Goal: Information Seeking & Learning: Learn about a topic

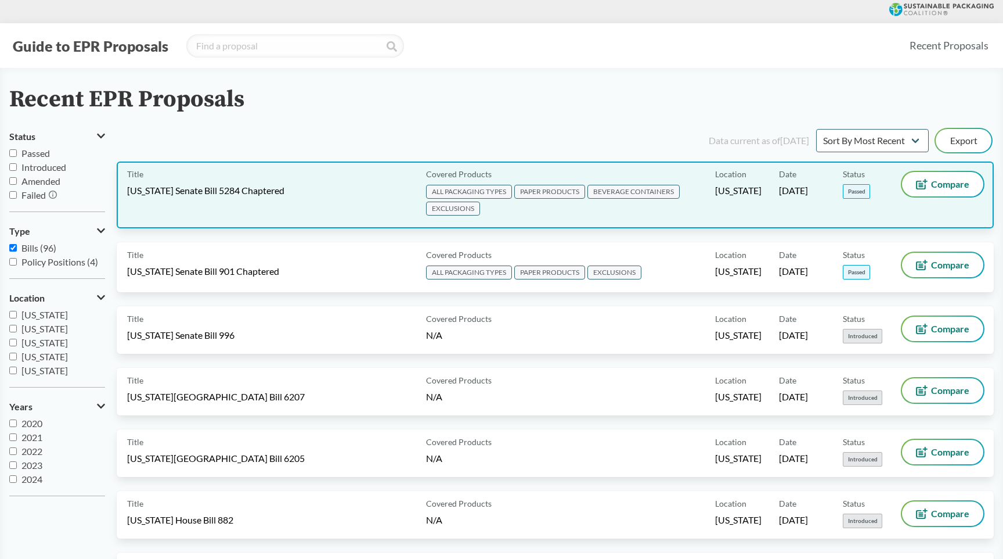
click at [227, 192] on span "[US_STATE] Senate Bill 5284 Chaptered" at bounding box center [205, 190] width 157 height 13
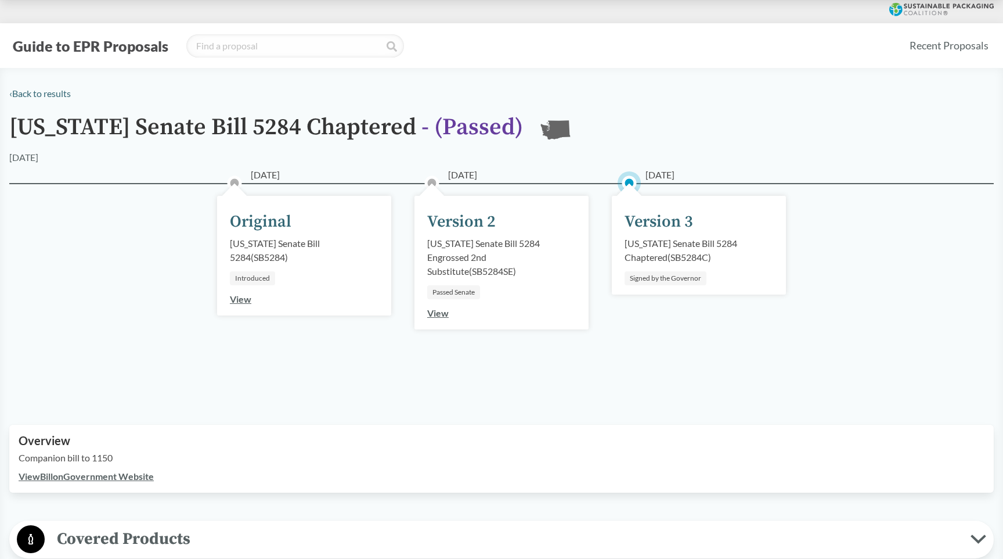
click at [685, 252] on div "[US_STATE] Senate Bill 5284 Chaptered ( SB5284C )" at bounding box center [699, 250] width 149 height 28
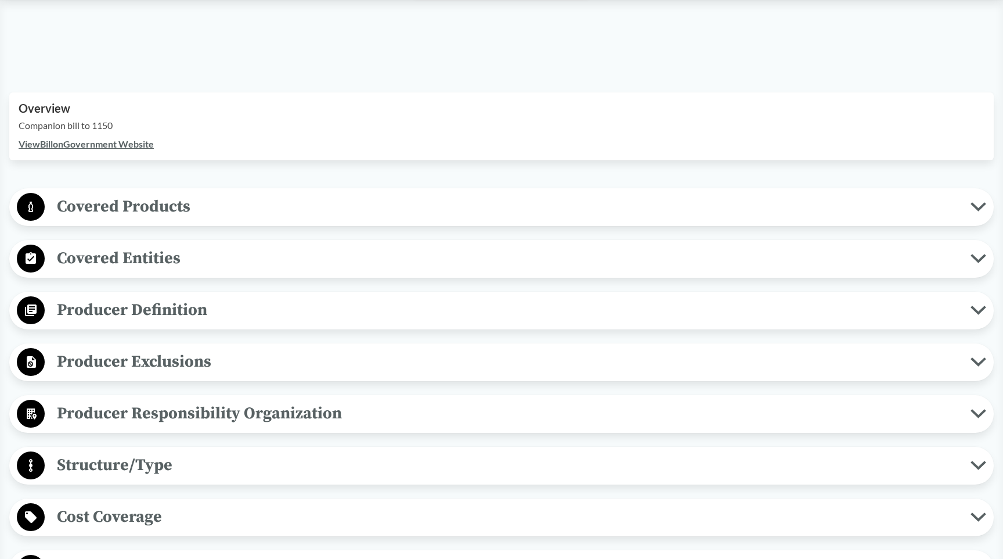
scroll to position [334, 0]
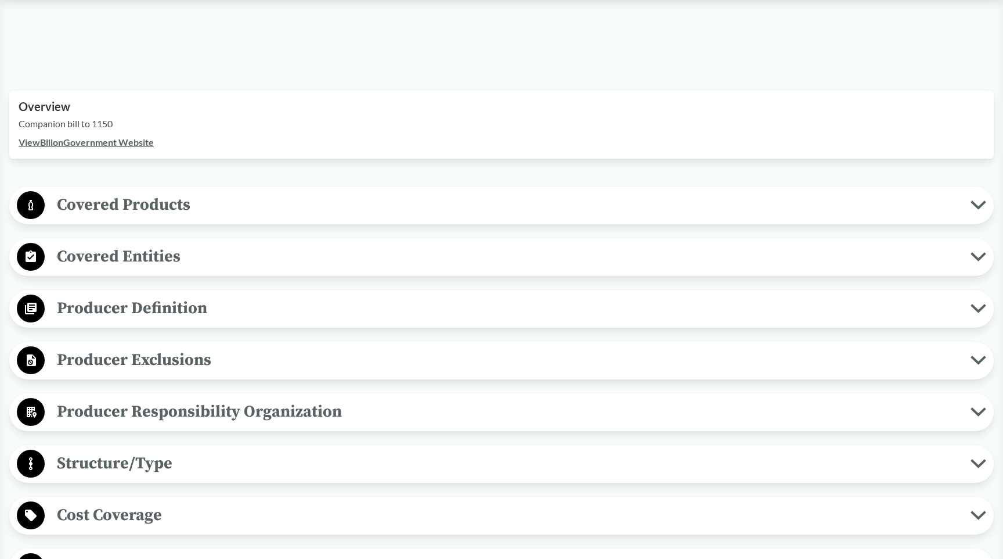
click at [194, 207] on span "Covered Products" at bounding box center [508, 205] width 926 height 26
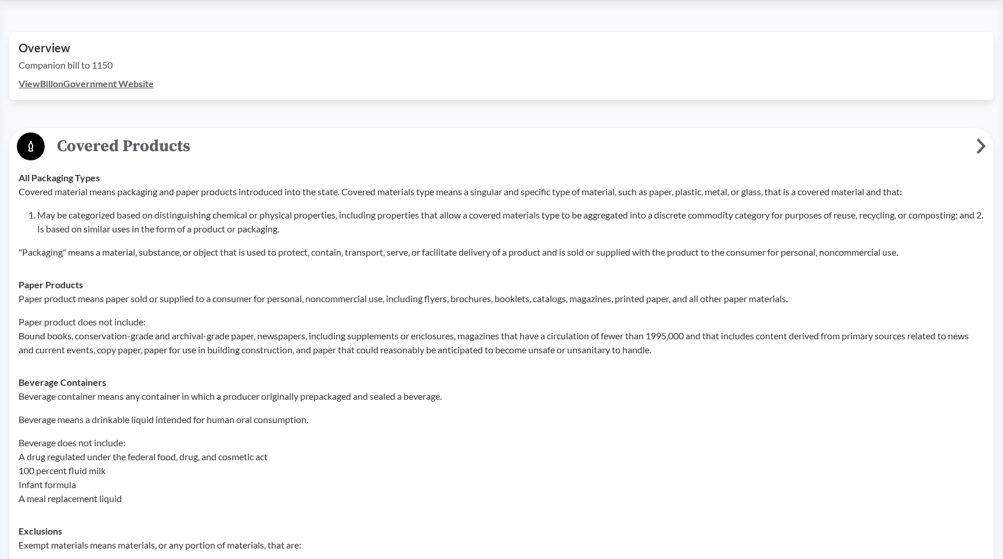
scroll to position [407, 0]
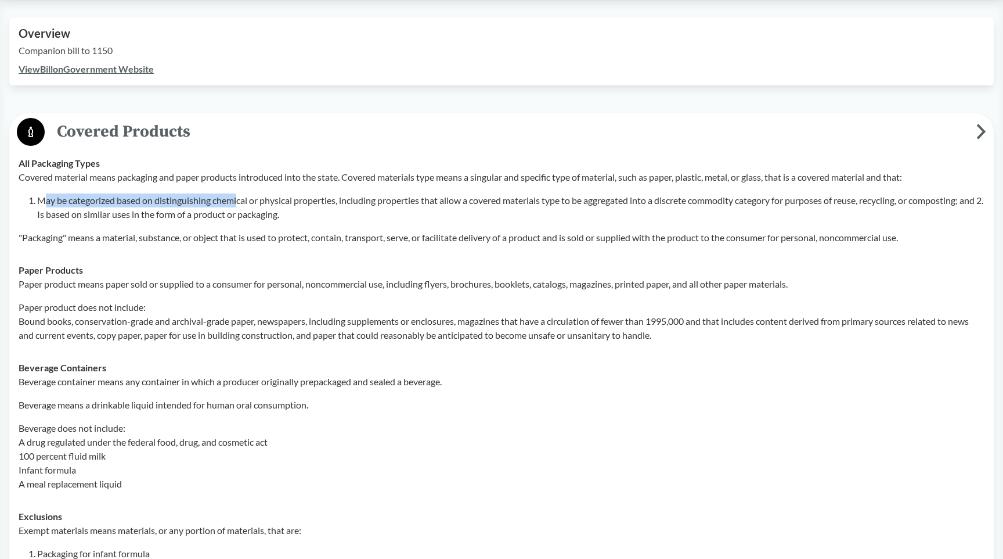
drag, startPoint x: 42, startPoint y: 201, endPoint x: 232, endPoint y: 200, distance: 189.9
click at [240, 202] on li "May be categorized based on distinguishing chemical or physical properties, inc…" at bounding box center [511, 207] width 948 height 28
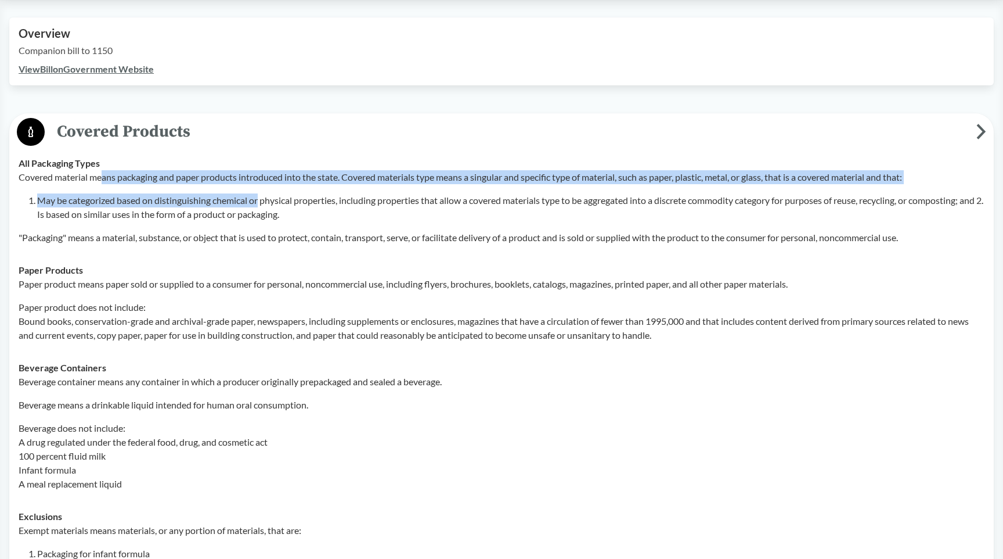
drag, startPoint x: 105, startPoint y: 176, endPoint x: 261, endPoint y: 201, distance: 158.2
click at [261, 201] on div "Covered material means packaging and paper products introduced into the state. …" at bounding box center [502, 207] width 966 height 74
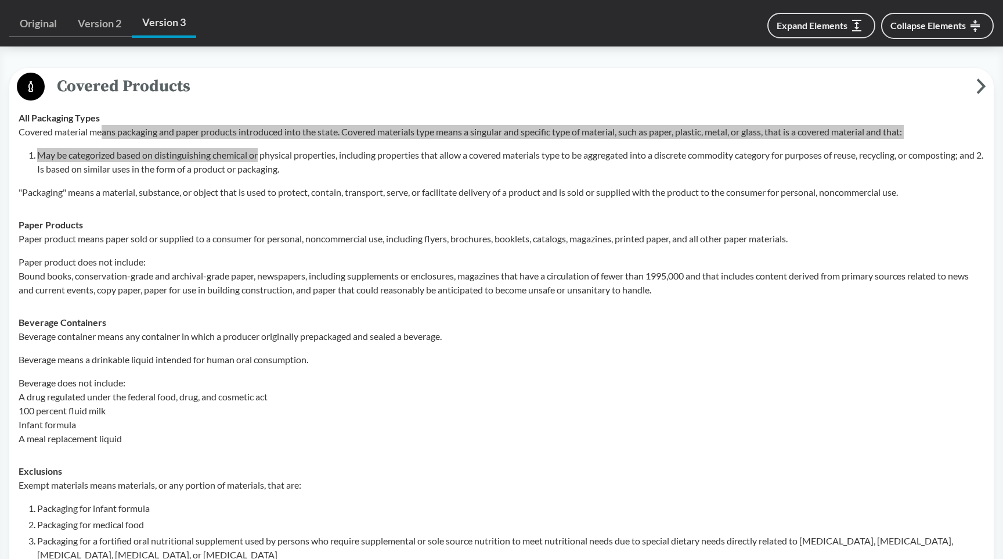
scroll to position [474, 0]
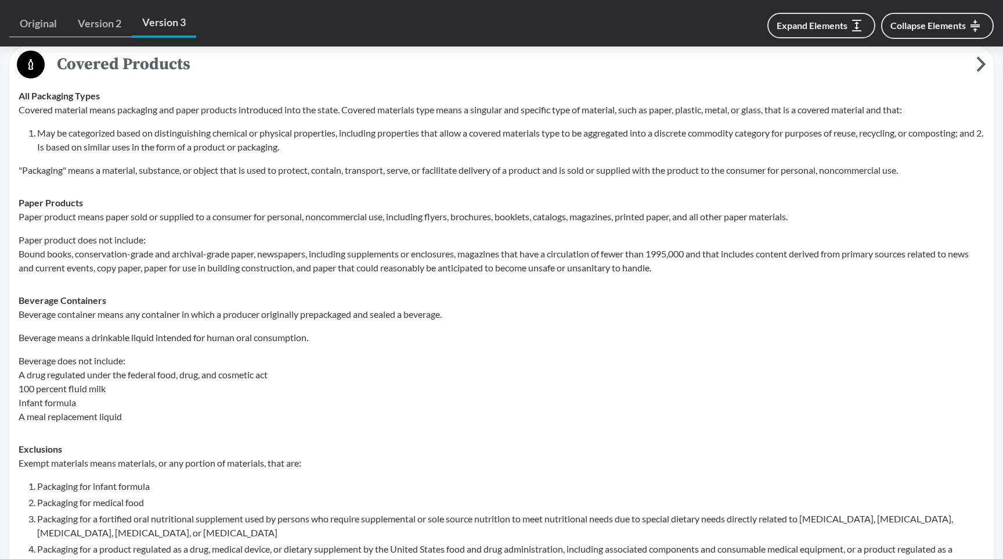
drag, startPoint x: 161, startPoint y: 146, endPoint x: 183, endPoint y: 137, distance: 24.3
click at [161, 146] on li "May be categorized based on distinguishing chemical or physical properties, inc…" at bounding box center [511, 140] width 948 height 28
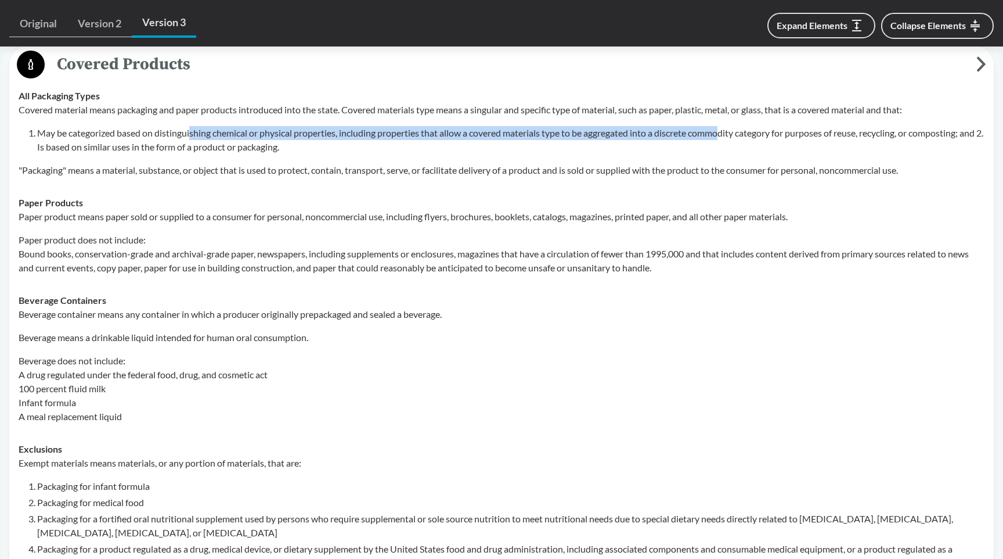
drag, startPoint x: 192, startPoint y: 135, endPoint x: 728, endPoint y: 134, distance: 536.5
click at [728, 134] on li "May be categorized based on distinguishing chemical or physical properties, inc…" at bounding box center [511, 140] width 948 height 28
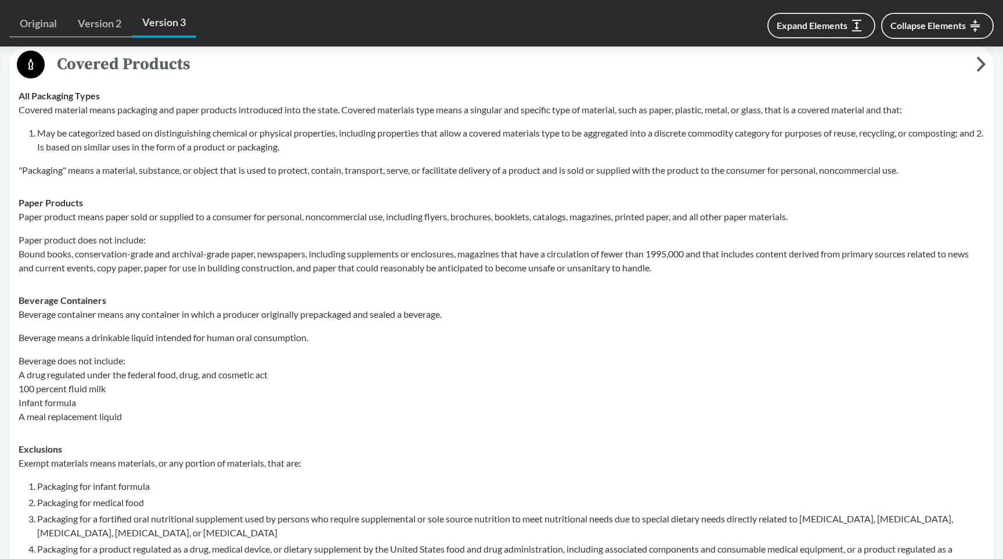
click at [875, 134] on li "May be categorized based on distinguishing chemical or physical properties, inc…" at bounding box center [511, 140] width 948 height 28
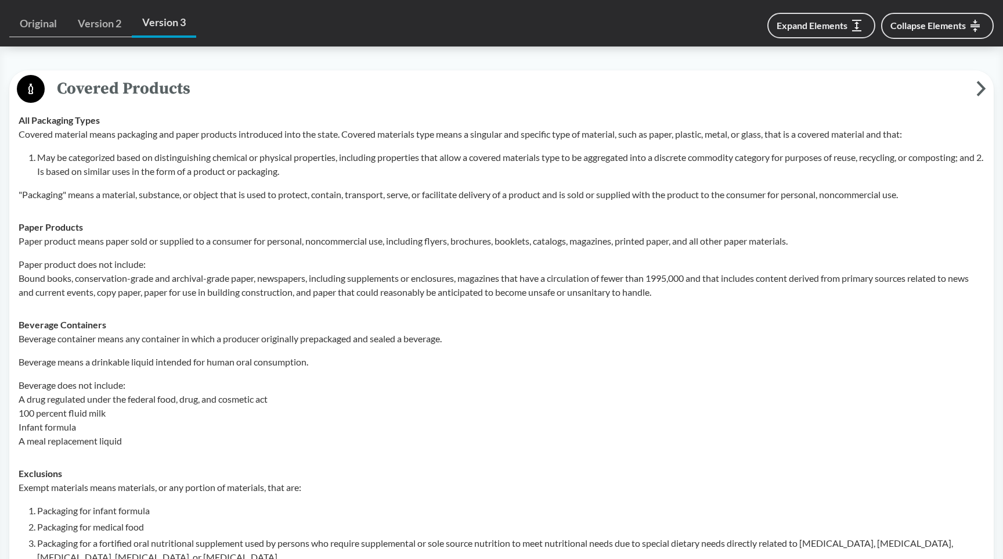
scroll to position [458, 0]
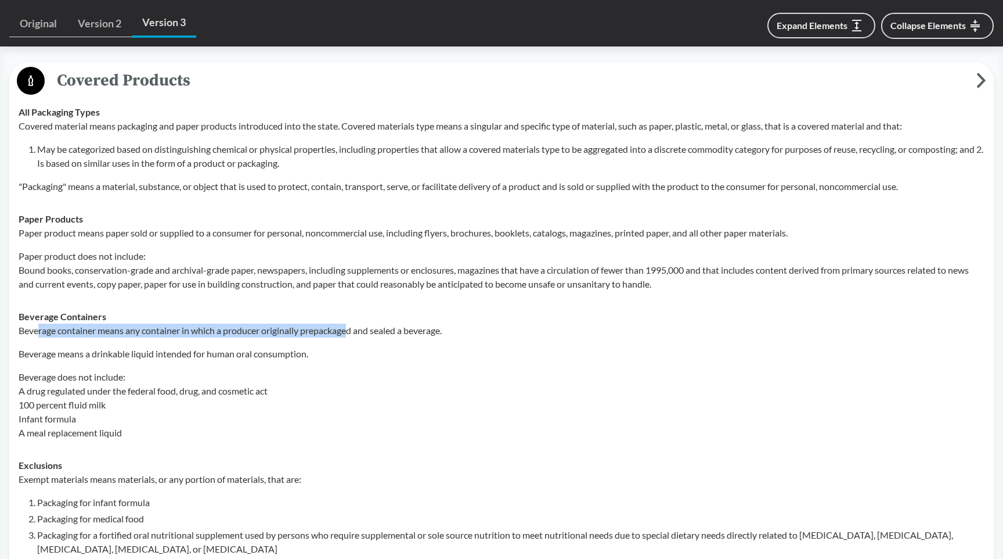
drag, startPoint x: 58, startPoint y: 330, endPoint x: 354, endPoint y: 329, distance: 295.5
click at [354, 329] on p "Beverage container means any container in which a producer originally prepackag…" at bounding box center [502, 330] width 966 height 14
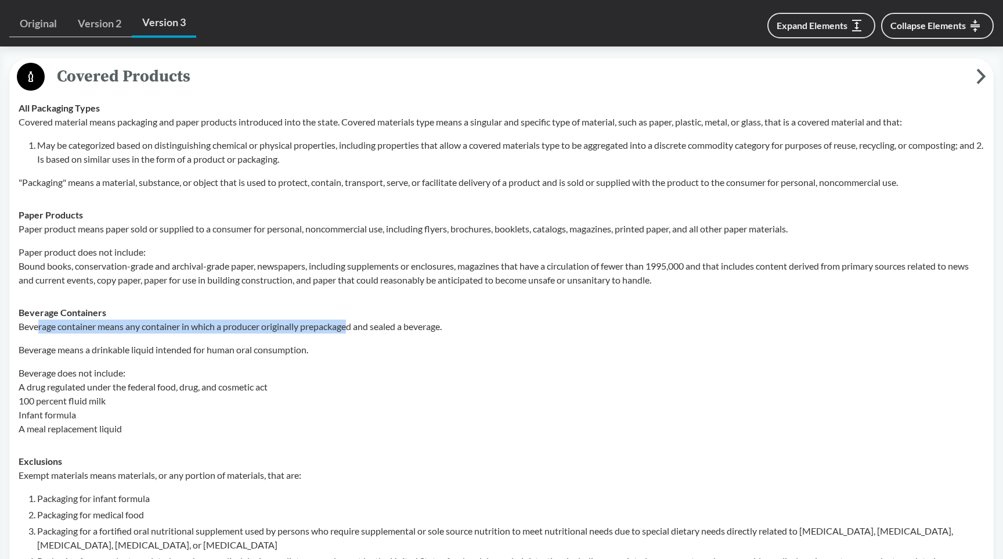
click at [332, 329] on p "Beverage container means any container in which a producer originally prepackag…" at bounding box center [502, 326] width 966 height 14
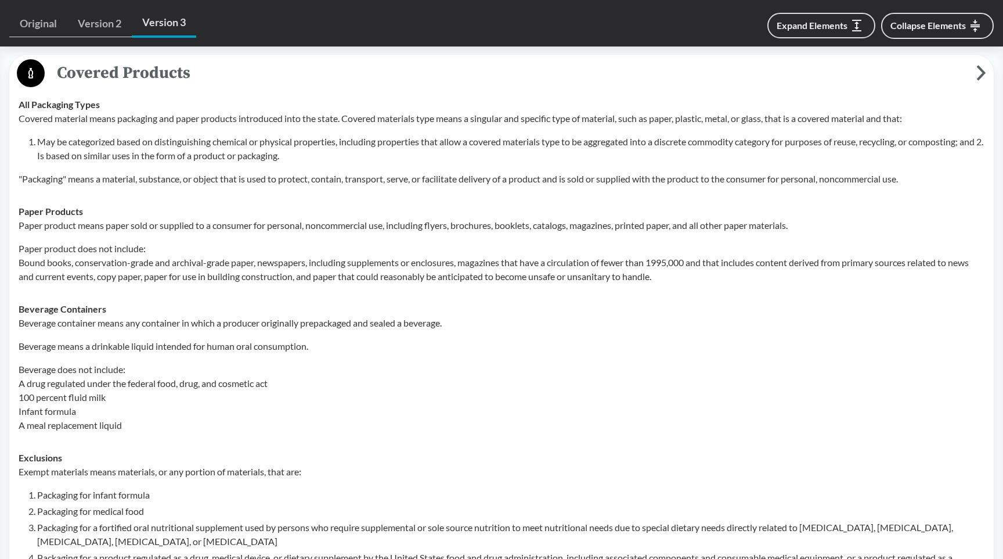
scroll to position [467, 0]
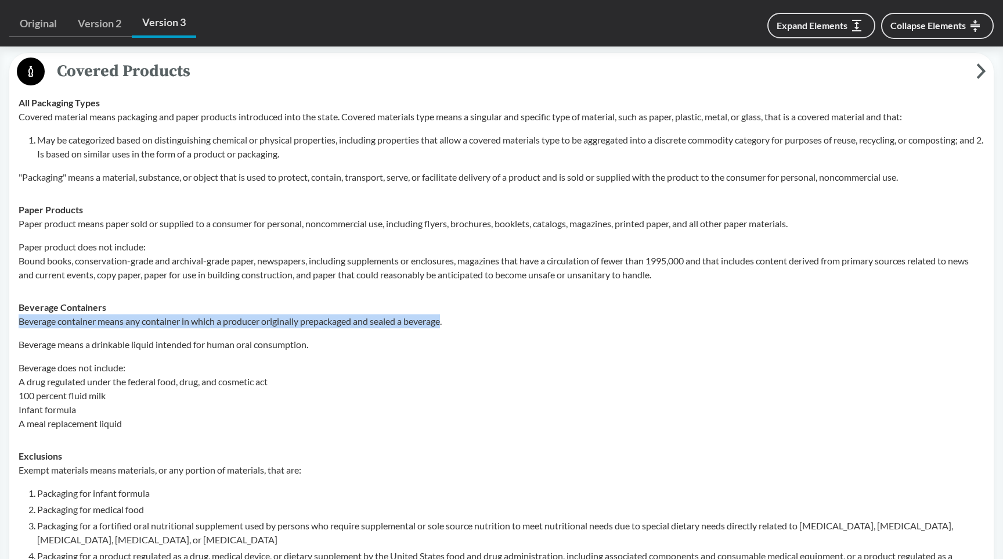
drag, startPoint x: 448, startPoint y: 325, endPoint x: 17, endPoint y: 326, distance: 430.8
click at [17, 326] on td "Beverage Containers Beverage container means any container in which a producer …" at bounding box center [501, 365] width 977 height 149
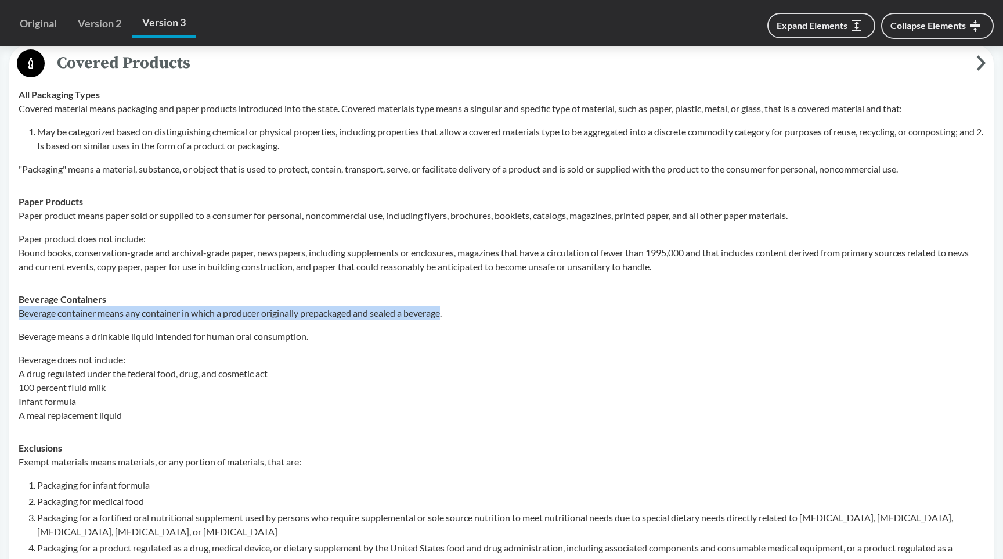
copy p "Beverage container means any container in which a producer originally prepackag…"
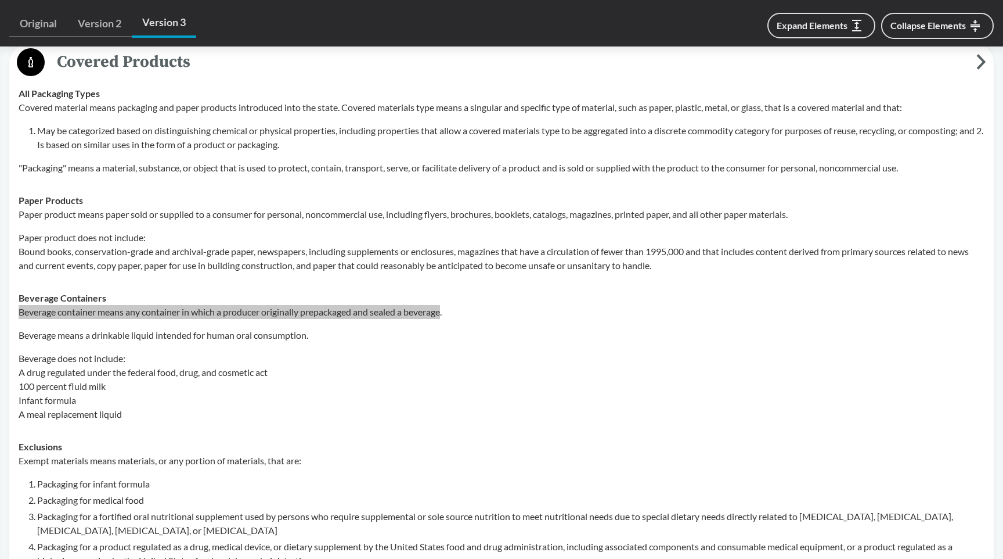
scroll to position [476, 0]
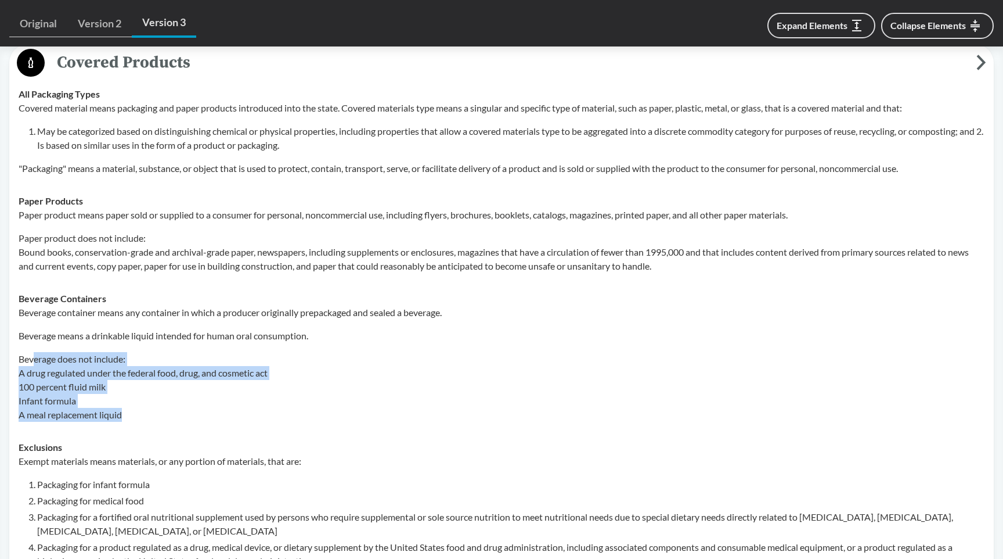
drag, startPoint x: 34, startPoint y: 362, endPoint x: 133, endPoint y: 419, distance: 113.9
click at [133, 419] on p "Beverage does not include: A drug regulated under the federal food, drug, and c…" at bounding box center [502, 387] width 966 height 70
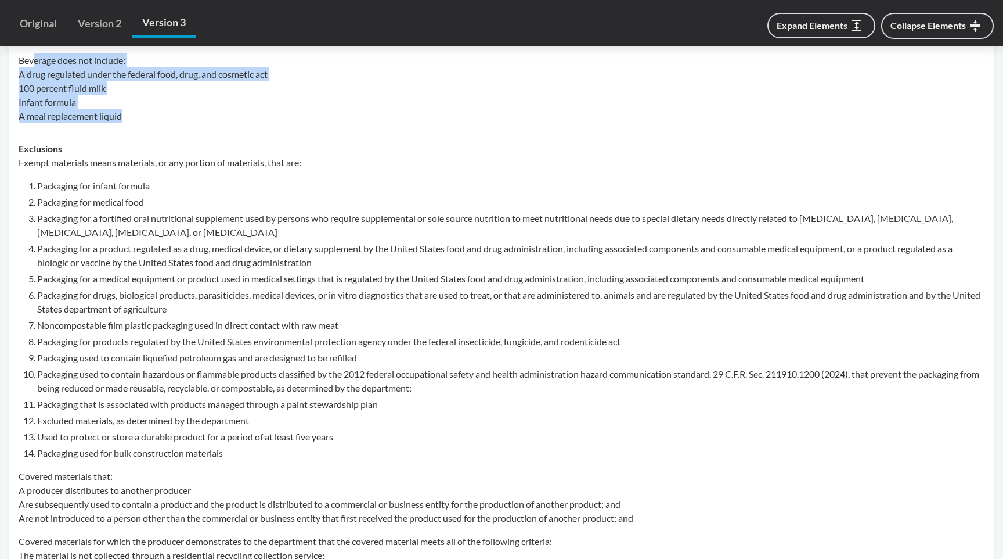
scroll to position [780, 0]
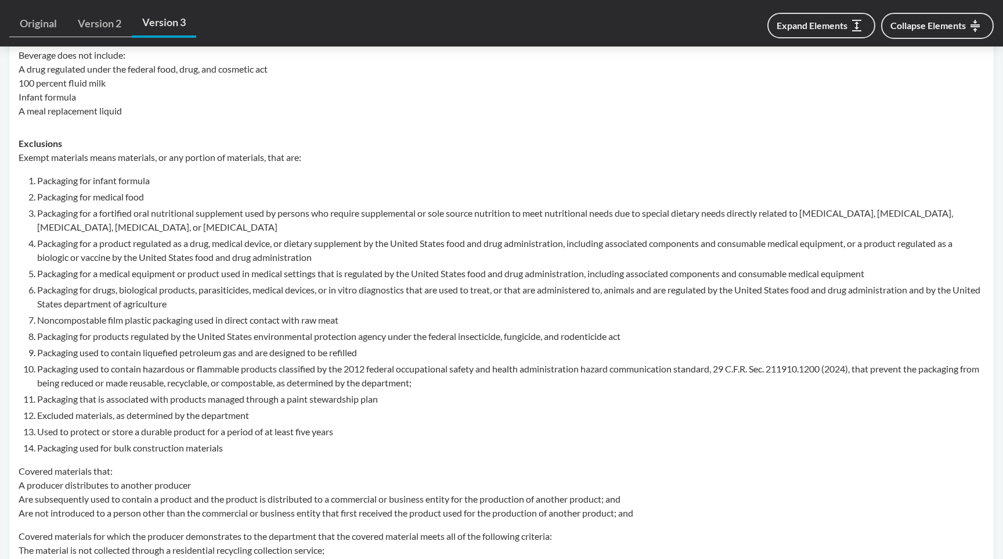
click at [126, 406] on ol "Packaging for infant formula Packaging for medical food Packaging for a fortifi…" at bounding box center [511, 314] width 948 height 281
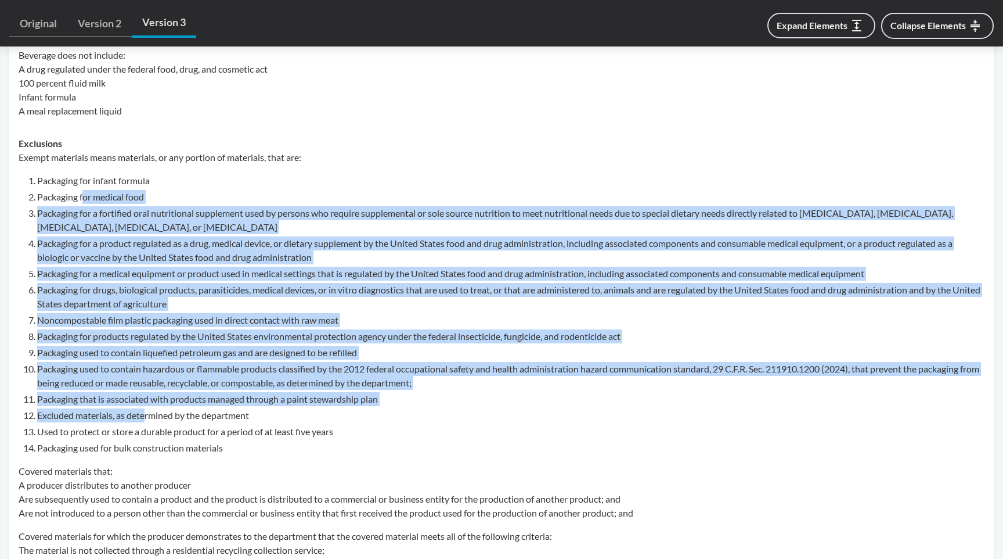
drag, startPoint x: 82, startPoint y: 190, endPoint x: 147, endPoint y: 410, distance: 230.0
click at [147, 410] on ol "Packaging for infant formula Packaging for medical food Packaging for a fortifi…" at bounding box center [511, 314] width 948 height 281
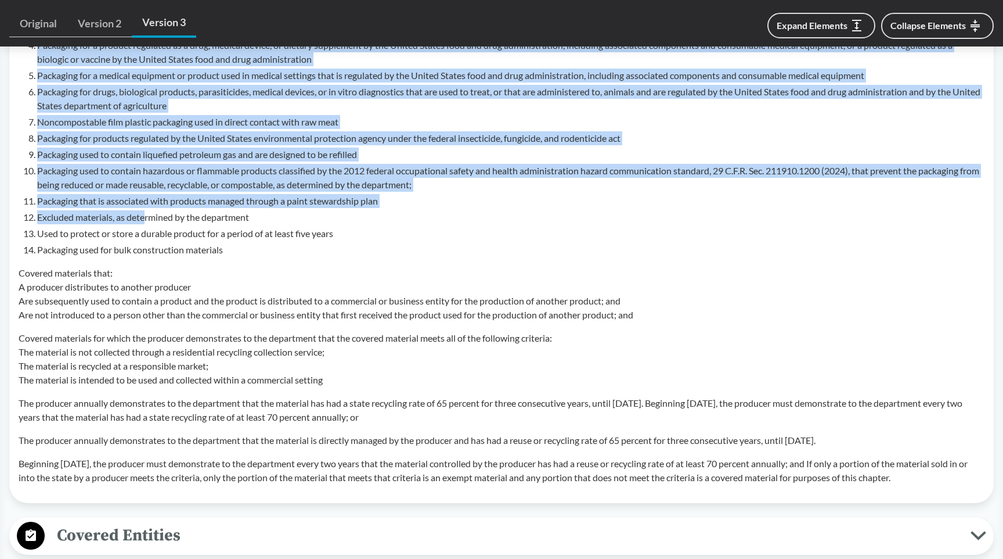
scroll to position [991, 0]
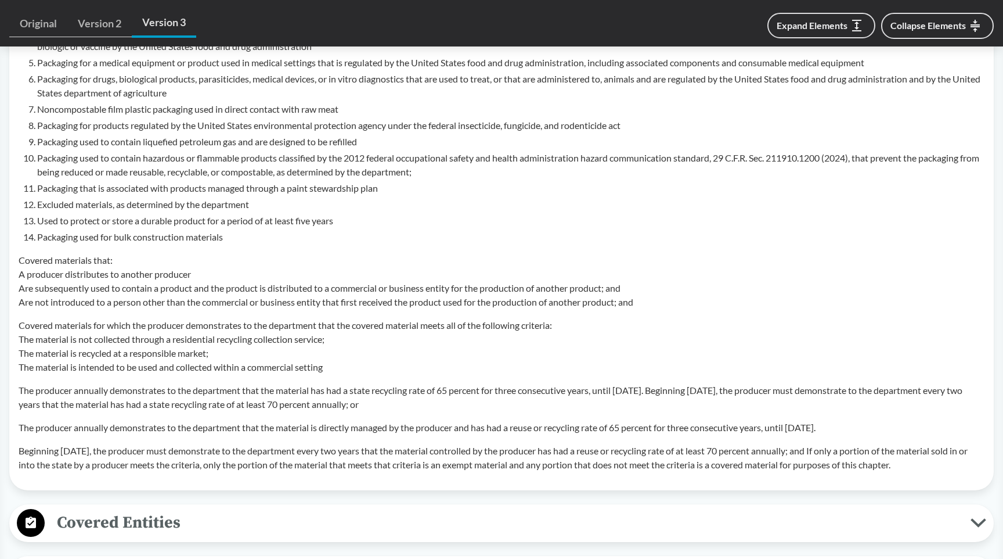
click at [109, 282] on p "Covered materials that: A producer distributes to another producer Are subseque…" at bounding box center [502, 281] width 966 height 56
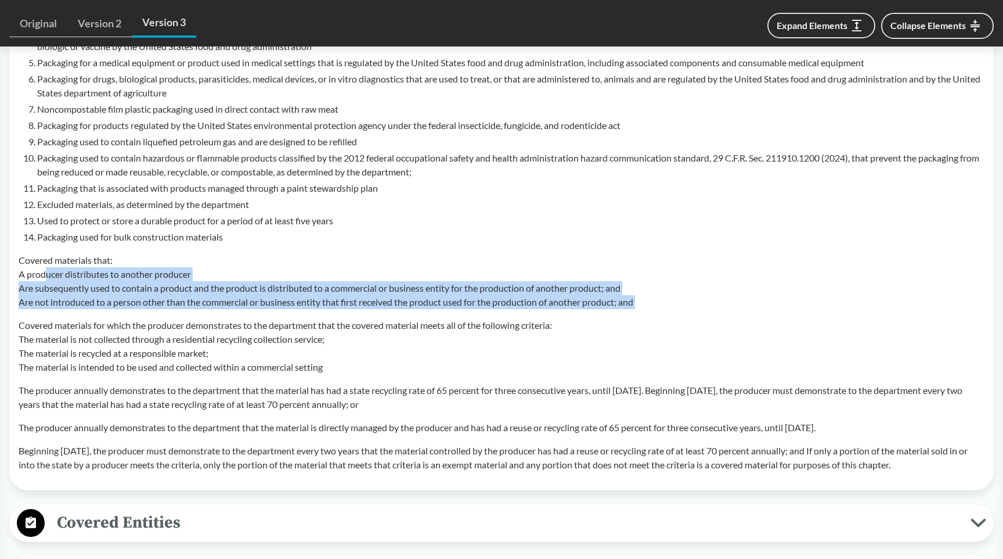
drag, startPoint x: 46, startPoint y: 275, endPoint x: 312, endPoint y: 316, distance: 269.1
click at [312, 316] on div "Exempt materials means materials, or any portion of materials, that are: Packag…" at bounding box center [502, 206] width 966 height 532
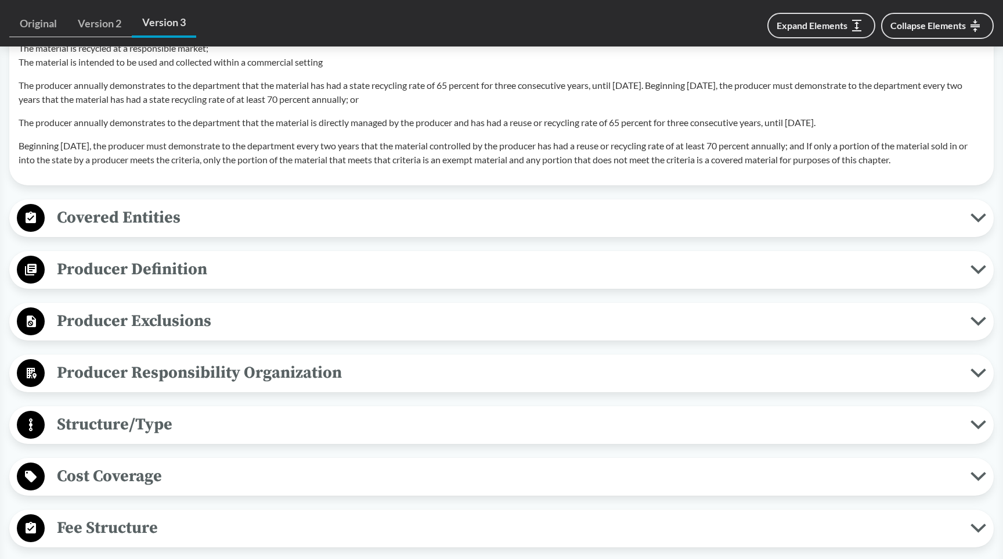
scroll to position [1298, 0]
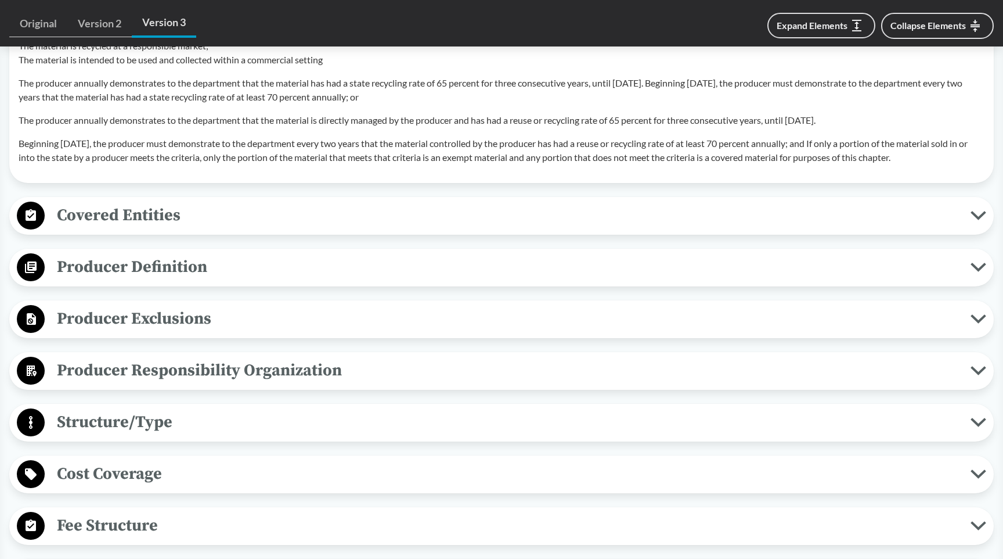
click at [251, 213] on span "Covered Entities" at bounding box center [508, 215] width 926 height 26
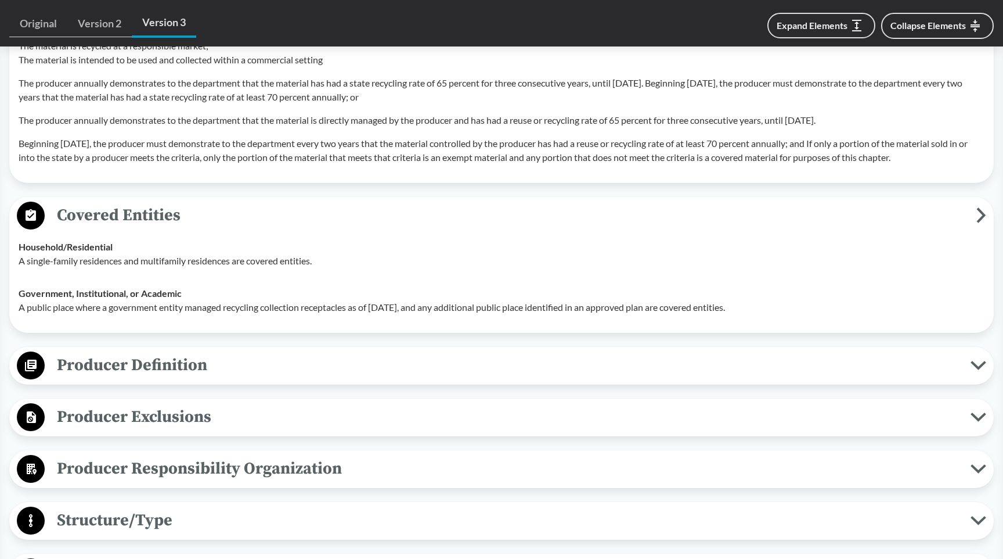
scroll to position [1289, 0]
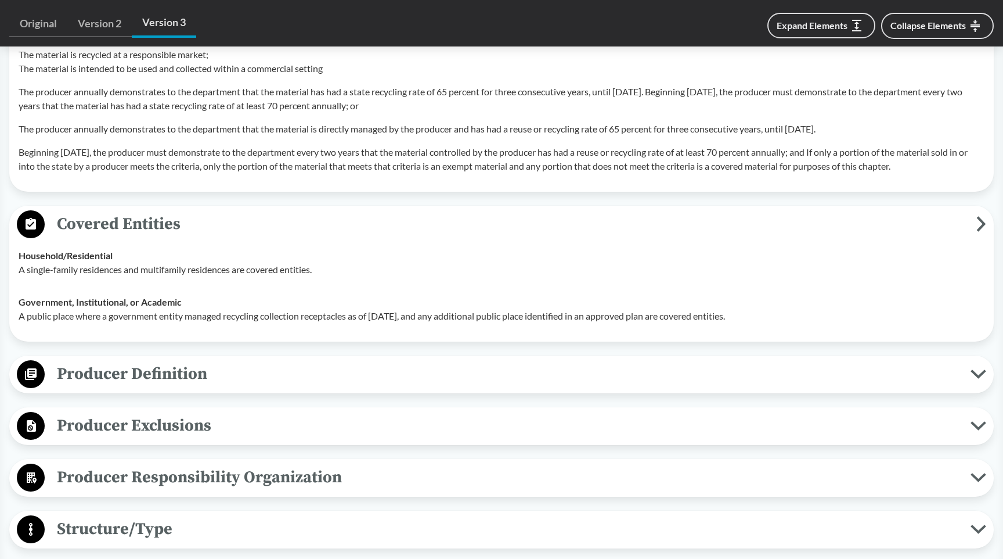
click at [230, 380] on span "Producer Definition" at bounding box center [508, 374] width 926 height 26
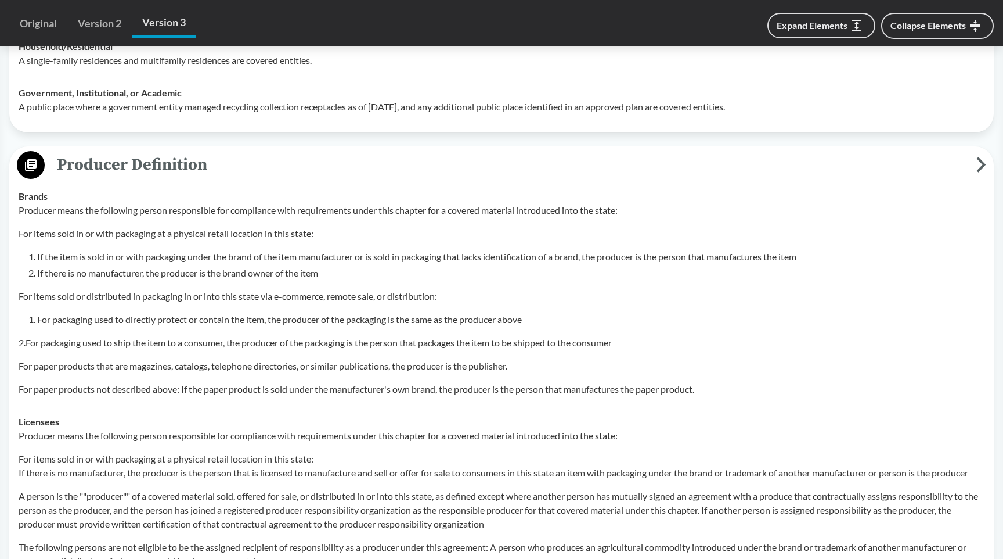
scroll to position [1499, 0]
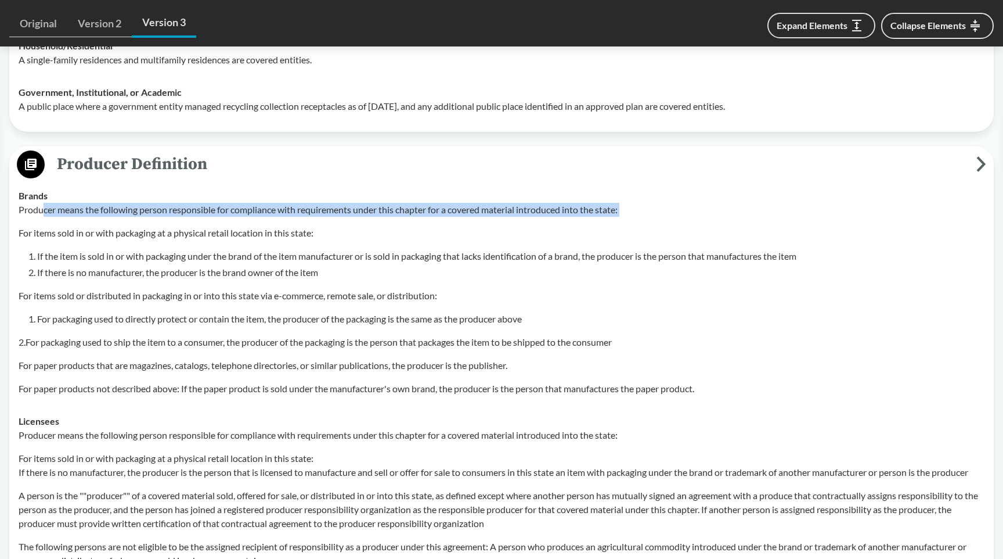
drag, startPoint x: 44, startPoint y: 210, endPoint x: 163, endPoint y: 225, distance: 120.6
click at [163, 225] on div "Producer means the following person responsible for compliance with requirement…" at bounding box center [502, 299] width 966 height 193
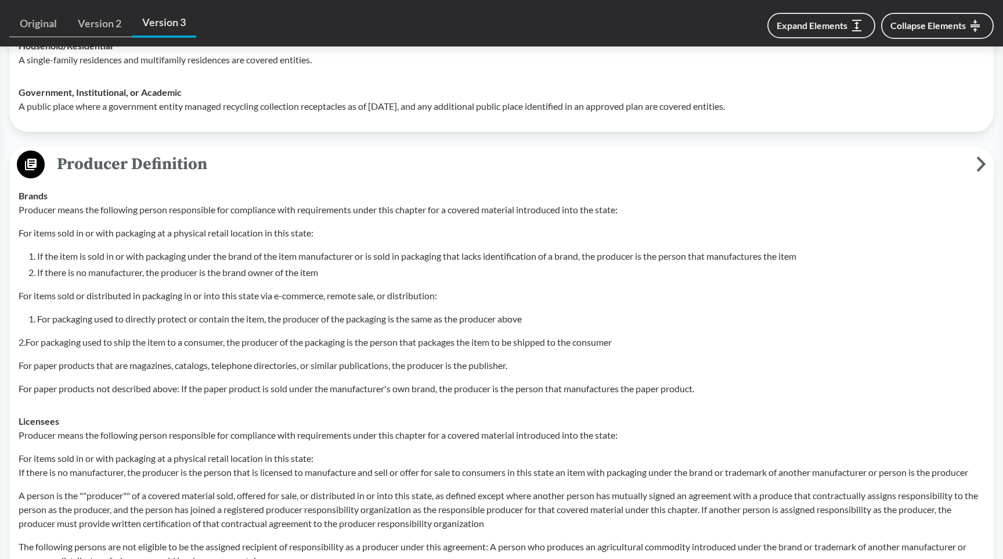
click at [88, 239] on div "Producer means the following person responsible for compliance with requirement…" at bounding box center [502, 299] width 966 height 193
drag, startPoint x: 59, startPoint y: 236, endPoint x: 315, endPoint y: 235, distance: 256.6
click at [315, 235] on p "For items sold in or with packaging at a physical retail location in this state:" at bounding box center [502, 233] width 966 height 14
click at [74, 260] on li "If the item is sold in or with packaging under the brand of the item manufactur…" at bounding box center [511, 256] width 948 height 14
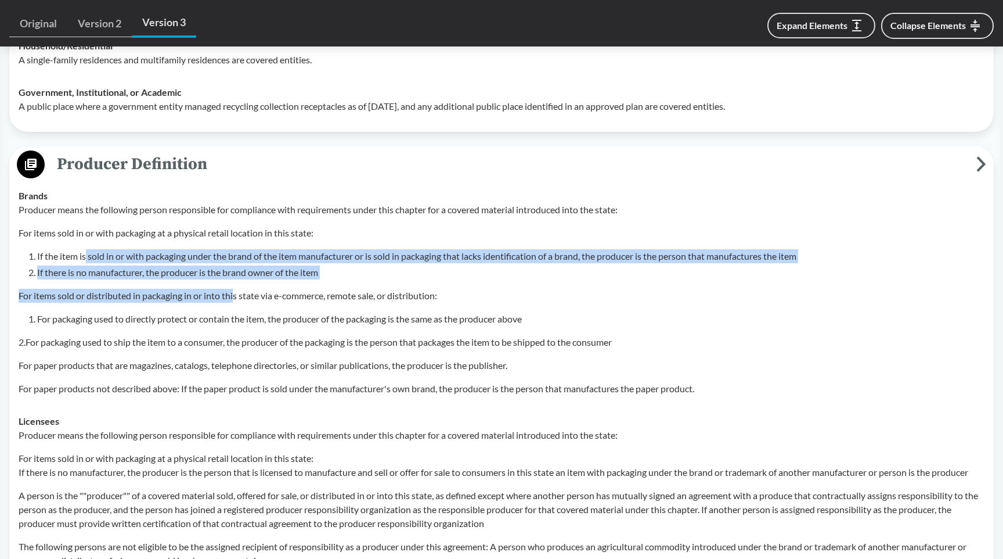
drag, startPoint x: 86, startPoint y: 257, endPoint x: 236, endPoint y: 299, distance: 156.1
click at [236, 299] on div "Producer means the following person responsible for compliance with requirement…" at bounding box center [502, 299] width 966 height 193
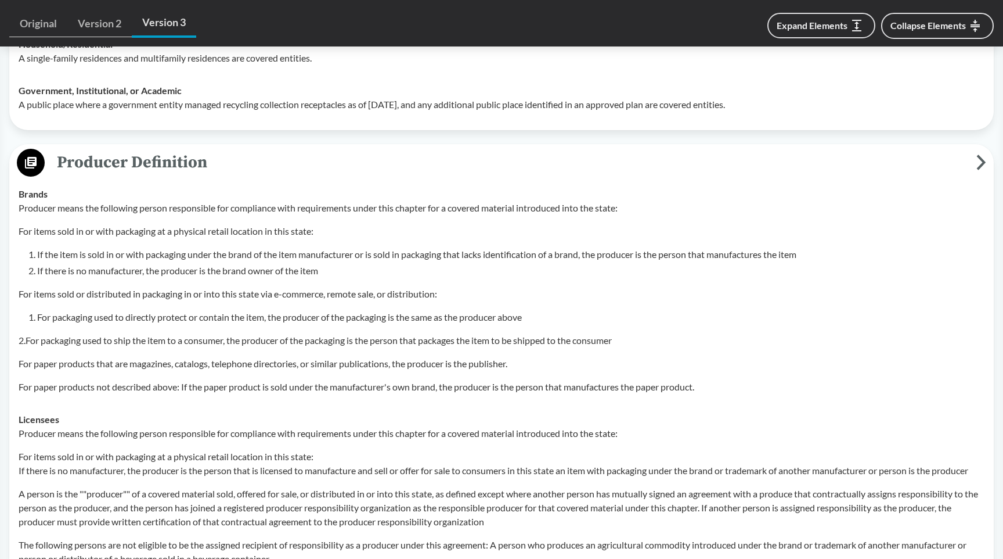
click at [258, 301] on div "Producer means the following person responsible for compliance with requirement…" at bounding box center [502, 297] width 966 height 193
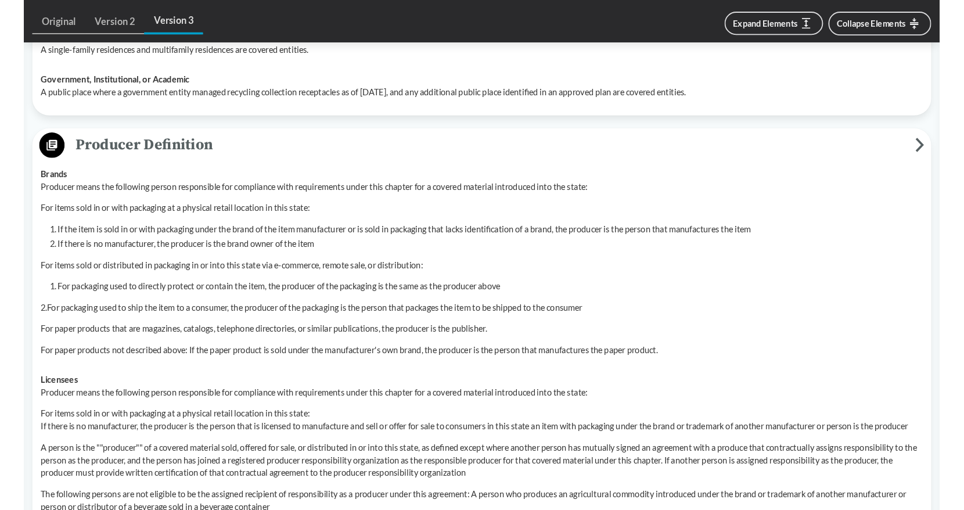
scroll to position [1504, 0]
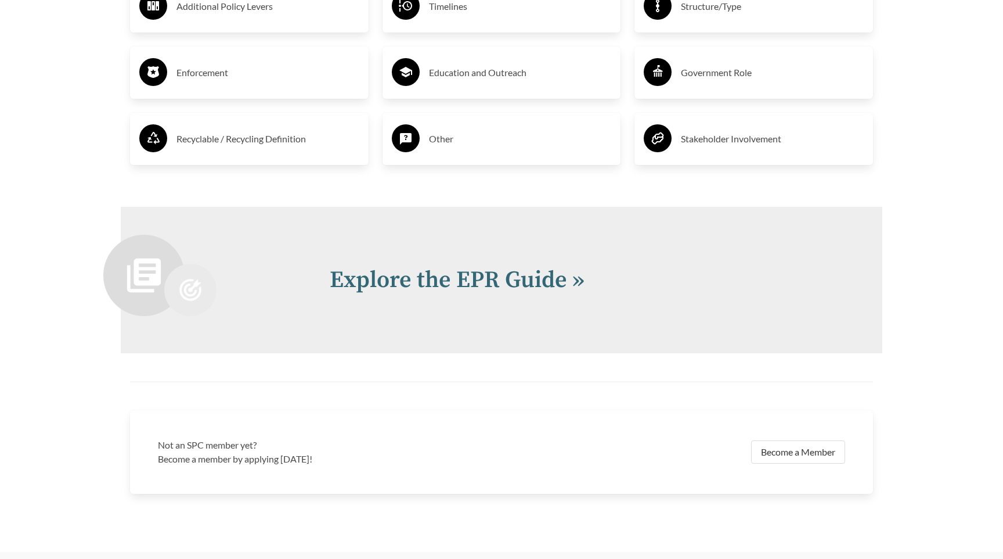
scroll to position [2375, 0]
